Goal: Find specific page/section

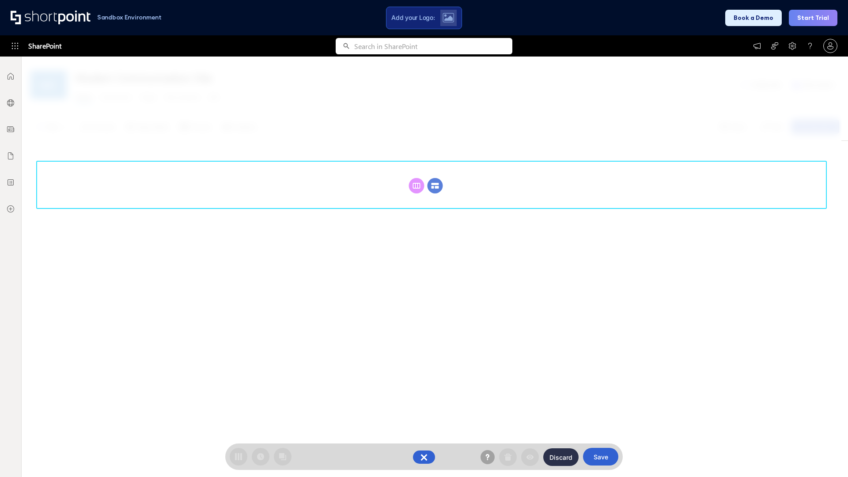
scroll to position [121, 0]
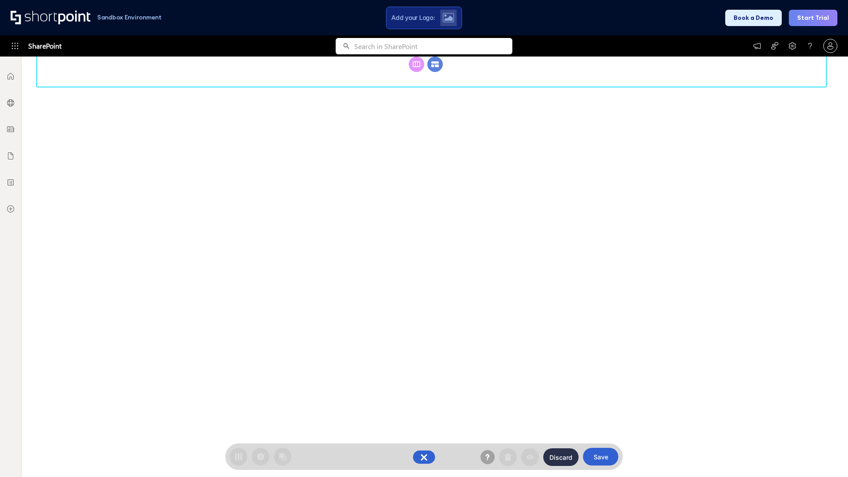
click at [435, 64] on circle at bounding box center [435, 64] width 15 height 15
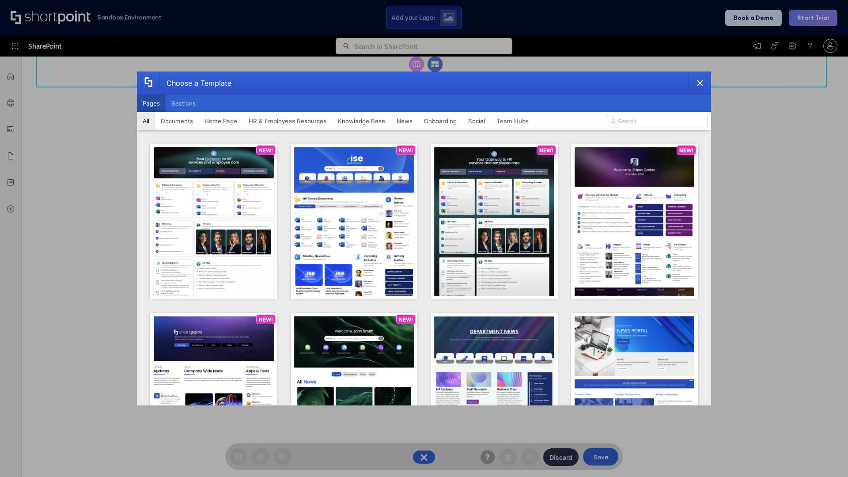
click at [151, 103] on button "Pages" at bounding box center [151, 104] width 29 height 18
type input "Together"
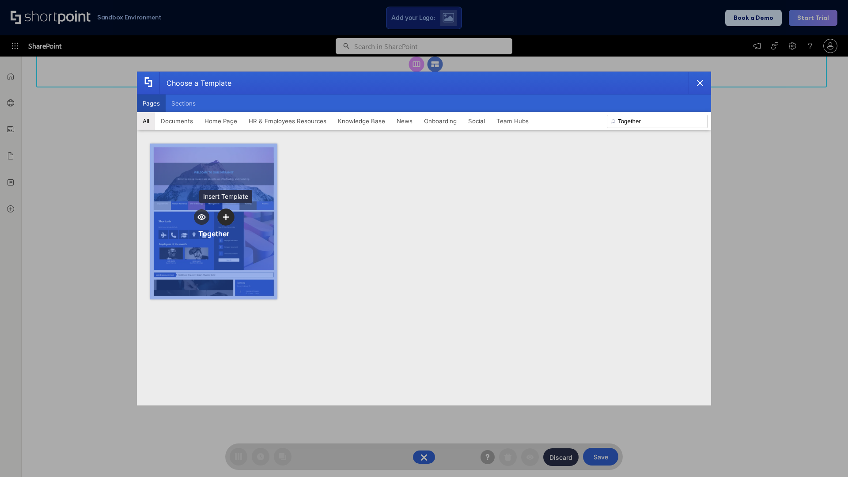
click at [226, 217] on icon "template selector" at bounding box center [226, 217] width 6 height 6
